Goal: Go to known website: Access a specific website the user already knows

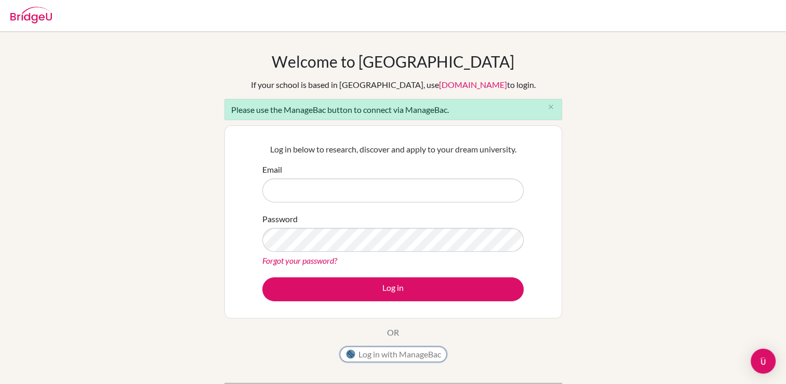
click at [405, 352] on button "Log in with ManageBac" at bounding box center [393, 354] width 107 height 16
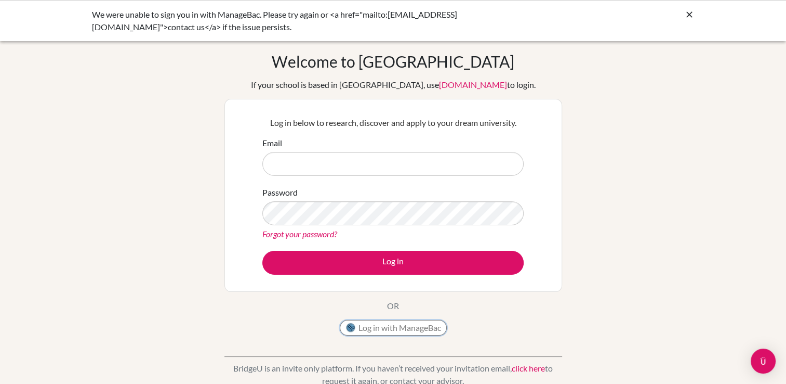
click at [372, 325] on button "Log in with ManageBac" at bounding box center [393, 328] width 107 height 16
